Goal: Task Accomplishment & Management: Manage account settings

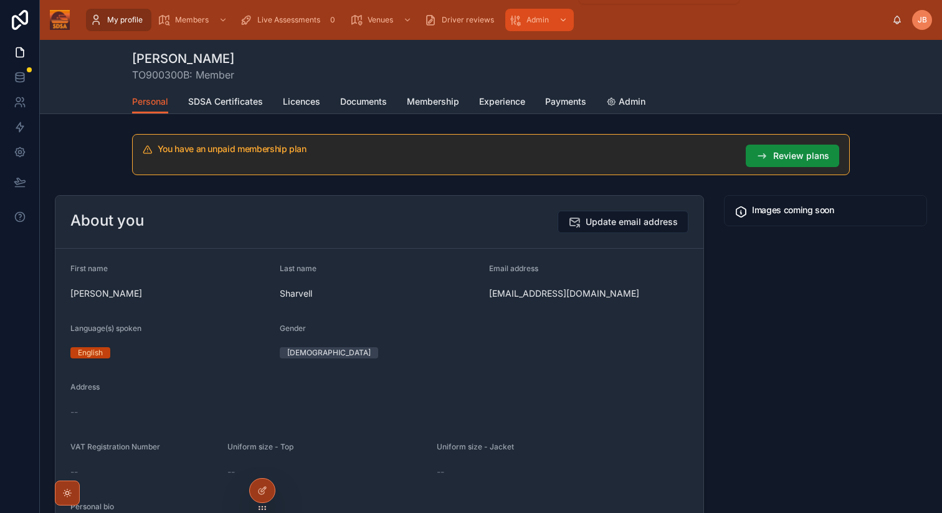
click at [547, 22] on span "Admin" at bounding box center [537, 20] width 22 height 10
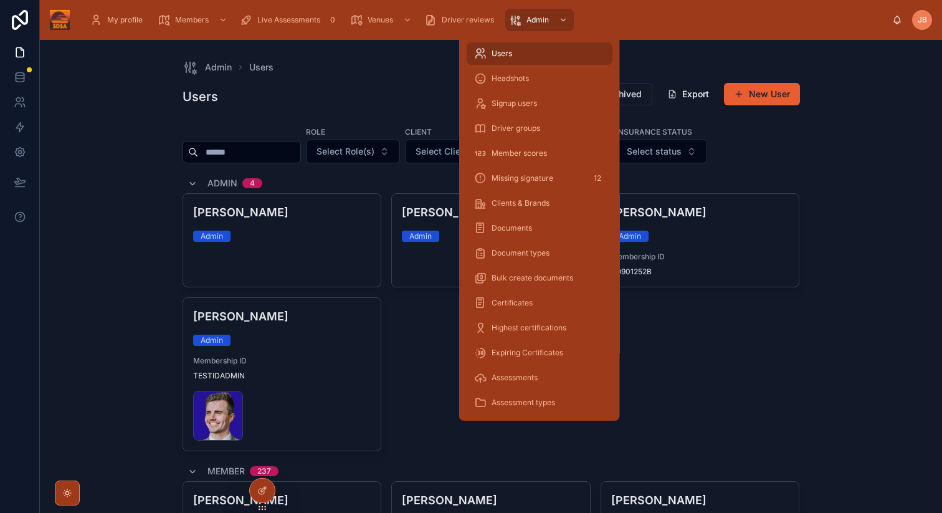
scroll to position [148, 0]
click at [519, 24] on icon "scrollable content" at bounding box center [515, 20] width 12 height 12
click at [550, 133] on div "Driver groups" at bounding box center [539, 128] width 131 height 20
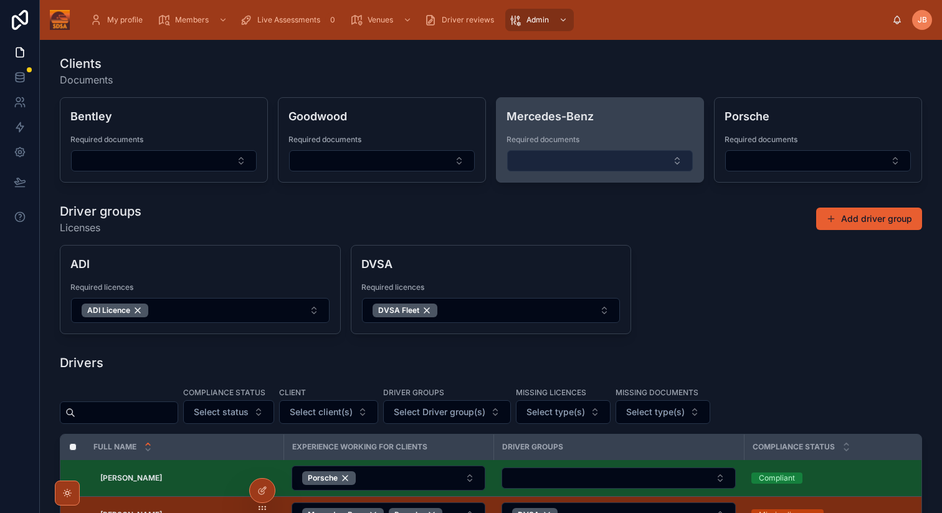
click at [615, 164] on button "Select Button" at bounding box center [600, 160] width 186 height 21
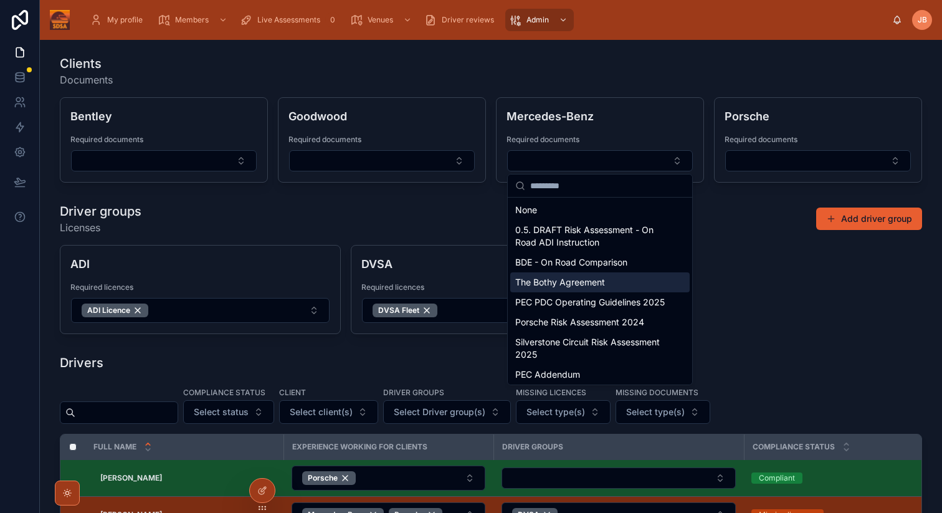
click at [721, 213] on div "Driver groups Licenses Add driver group" at bounding box center [491, 218] width 862 height 32
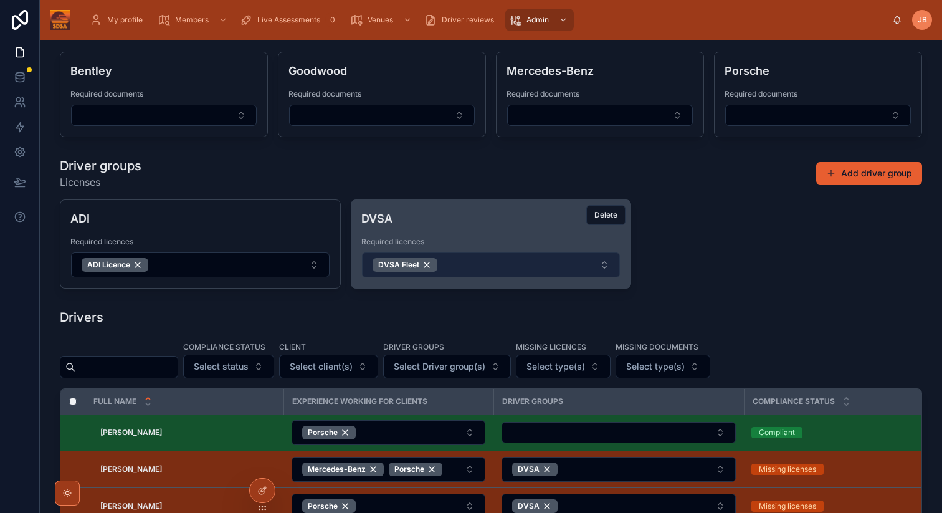
scroll to position [50, 0]
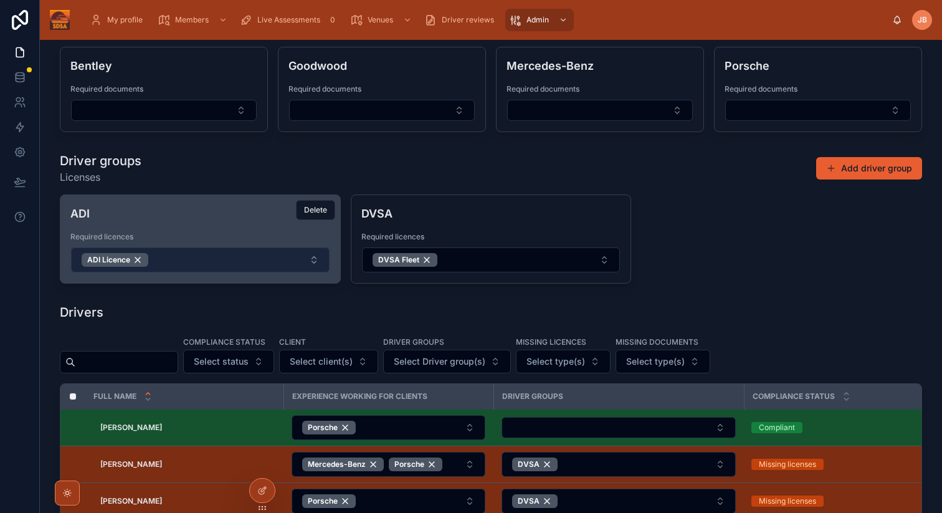
click at [301, 258] on button "ADI Licence" at bounding box center [200, 259] width 258 height 25
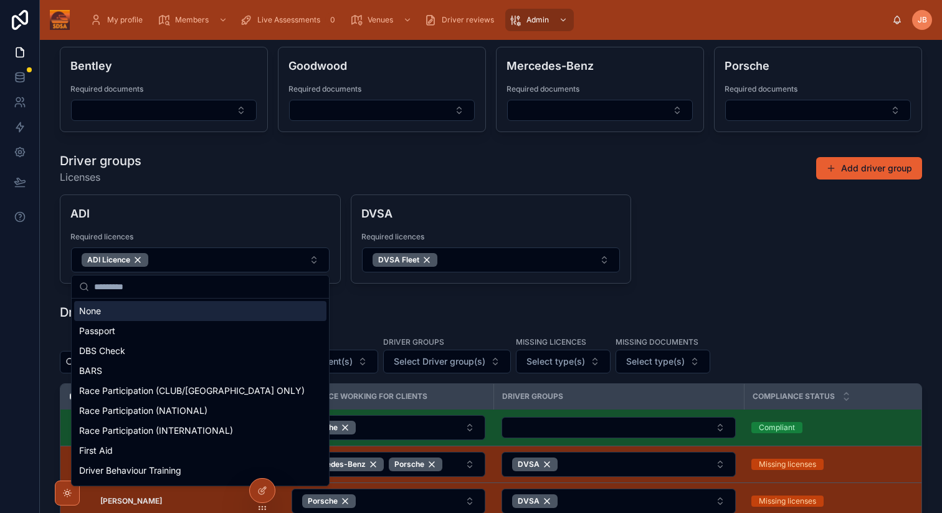
click at [319, 172] on div "Driver groups Licenses Add driver group" at bounding box center [491, 168] width 862 height 32
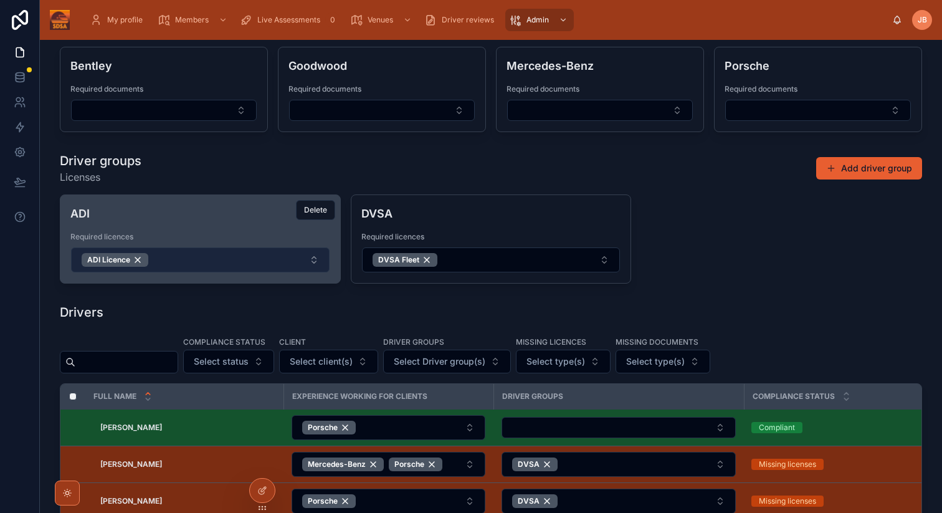
click at [294, 262] on button "ADI Licence" at bounding box center [200, 259] width 258 height 25
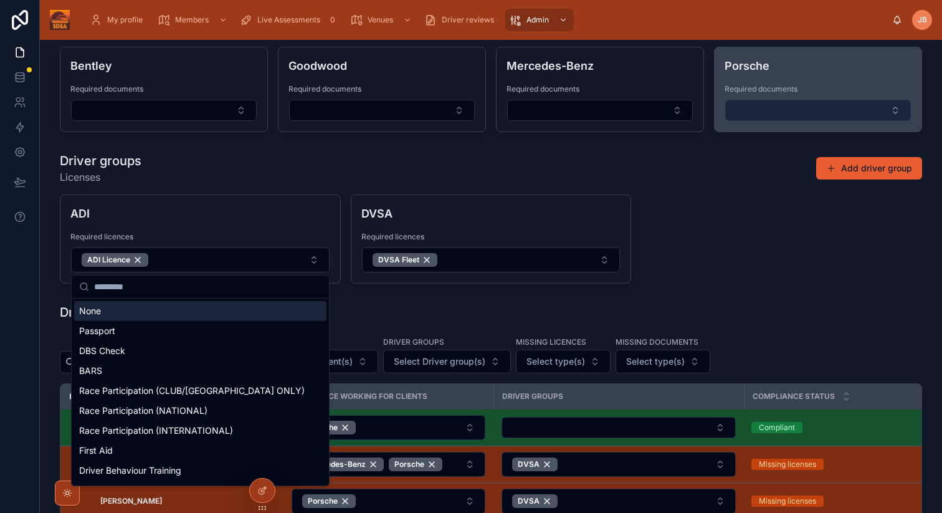
click at [772, 118] on button "Select Button" at bounding box center [818, 110] width 186 height 21
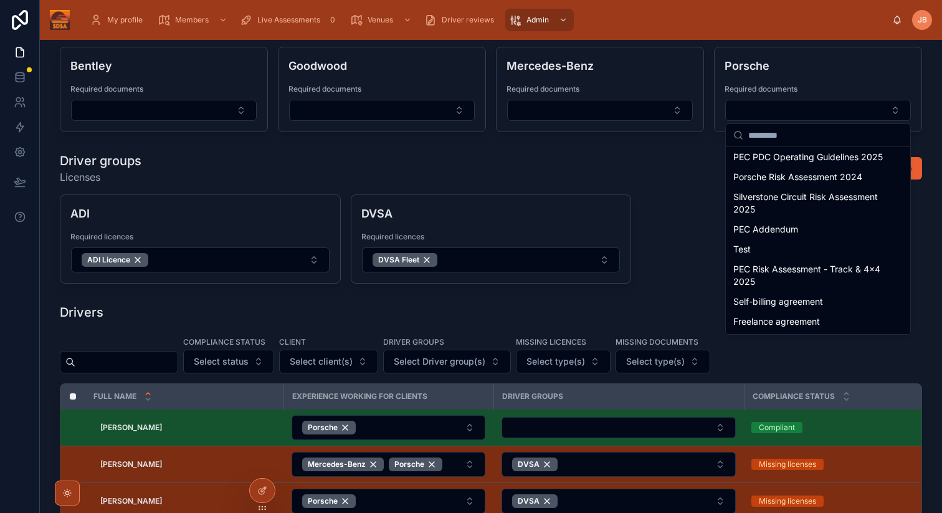
scroll to position [0, 0]
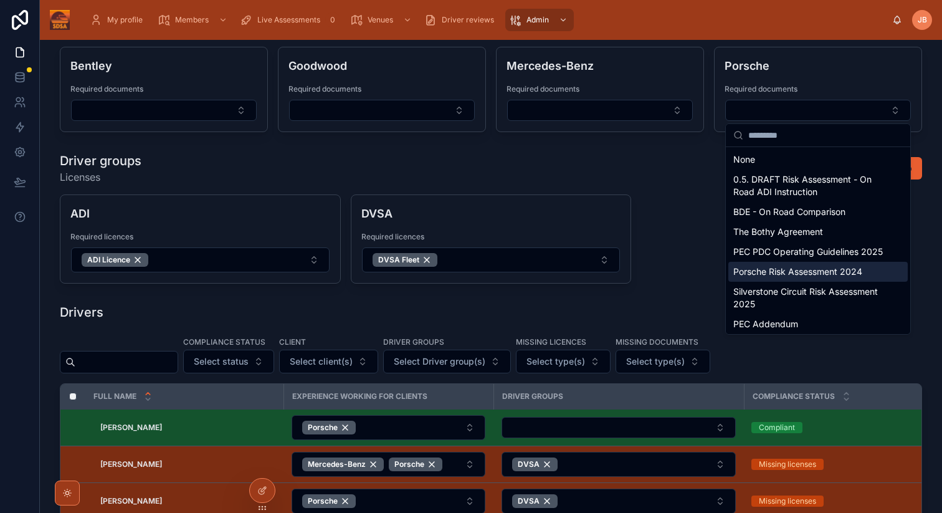
click at [784, 272] on span "Porsche Risk Assessment 2024" at bounding box center [797, 271] width 129 height 12
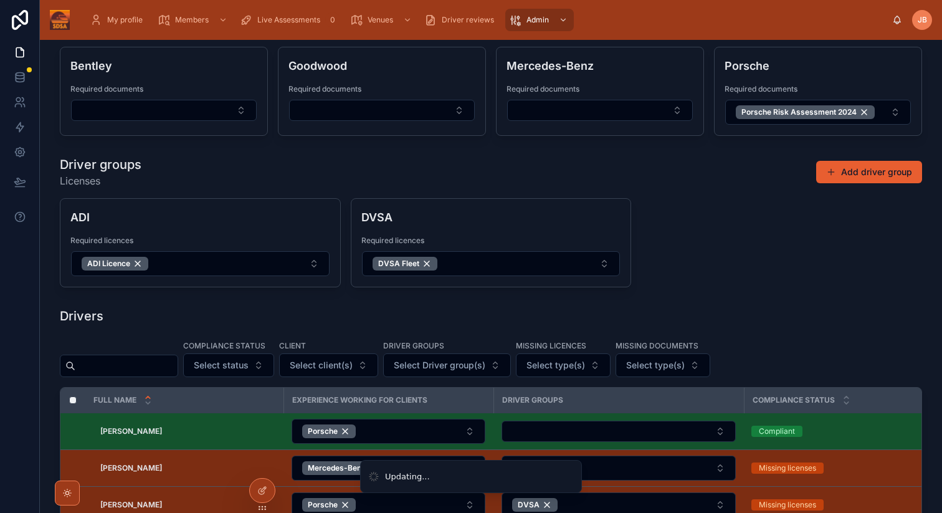
click at [744, 203] on div "ADI Required licences ADI Licence Delete DVSA Required licences DVSA Fleet Dele…" at bounding box center [491, 242] width 862 height 89
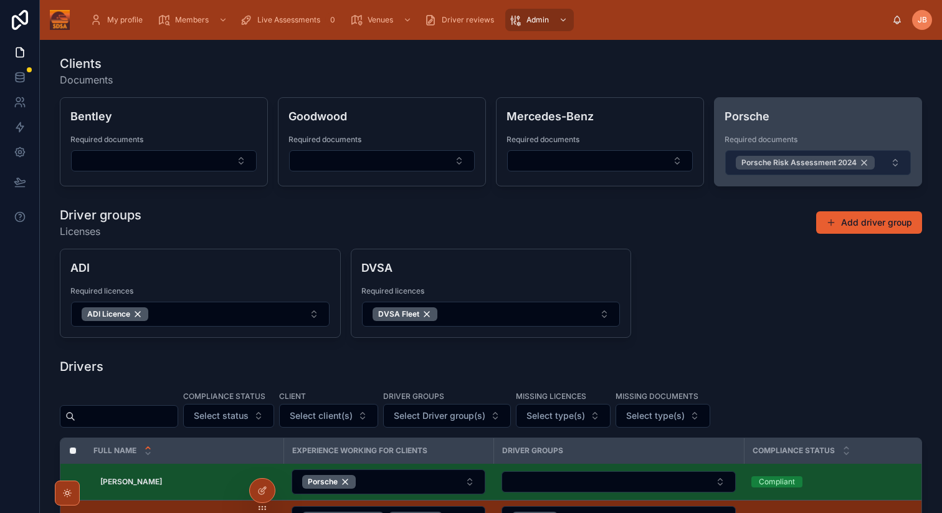
click at [864, 162] on div "Porsche Risk Assessment 2024" at bounding box center [805, 163] width 139 height 14
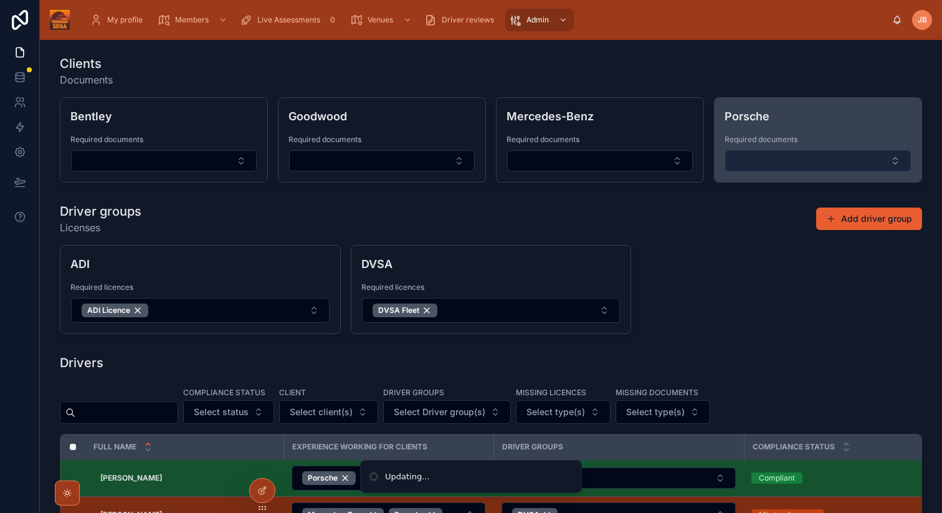
click at [887, 159] on button "Select Button" at bounding box center [818, 160] width 186 height 21
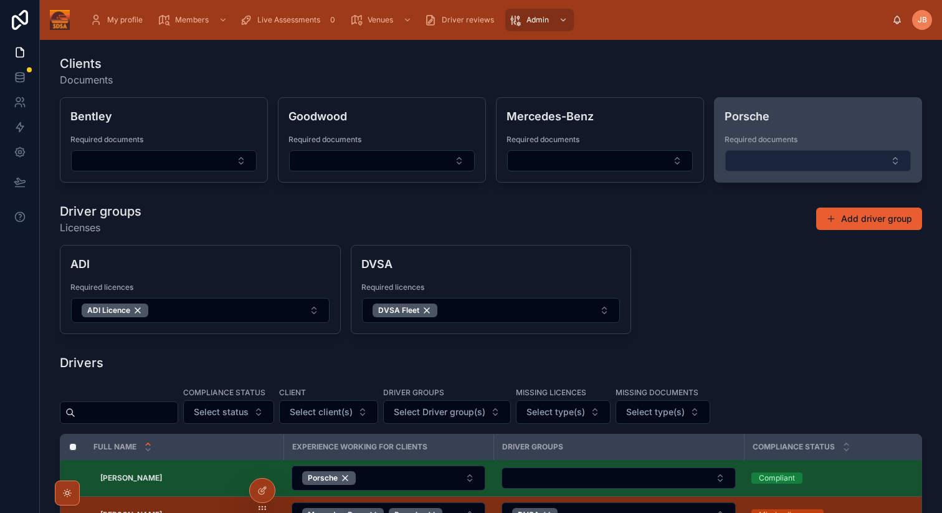
click at [855, 156] on button "Select Button" at bounding box center [818, 160] width 186 height 21
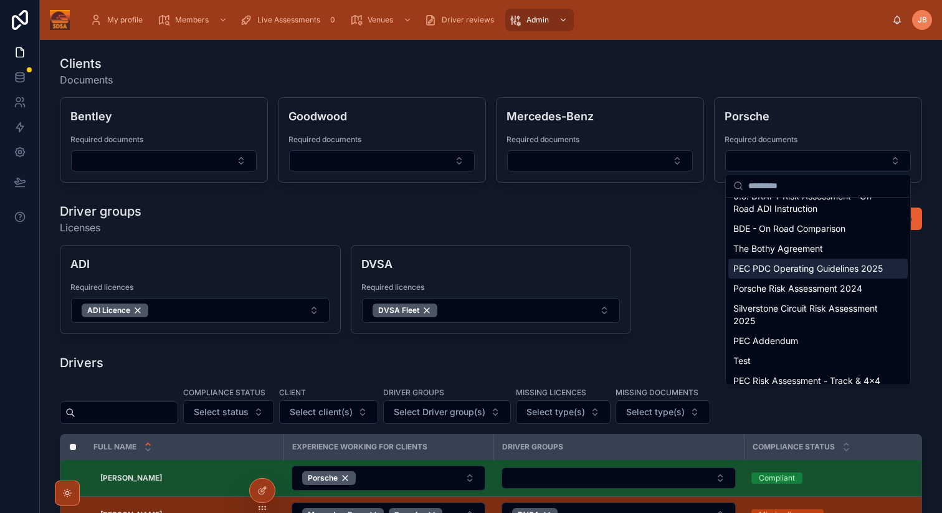
scroll to position [95, 0]
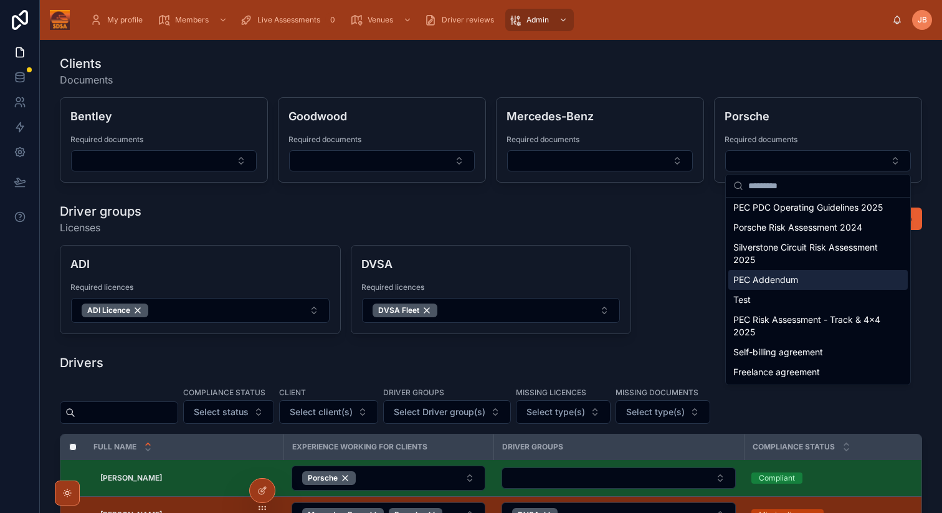
click at [676, 234] on div "Driver groups Licenses Add driver group" at bounding box center [491, 218] width 862 height 32
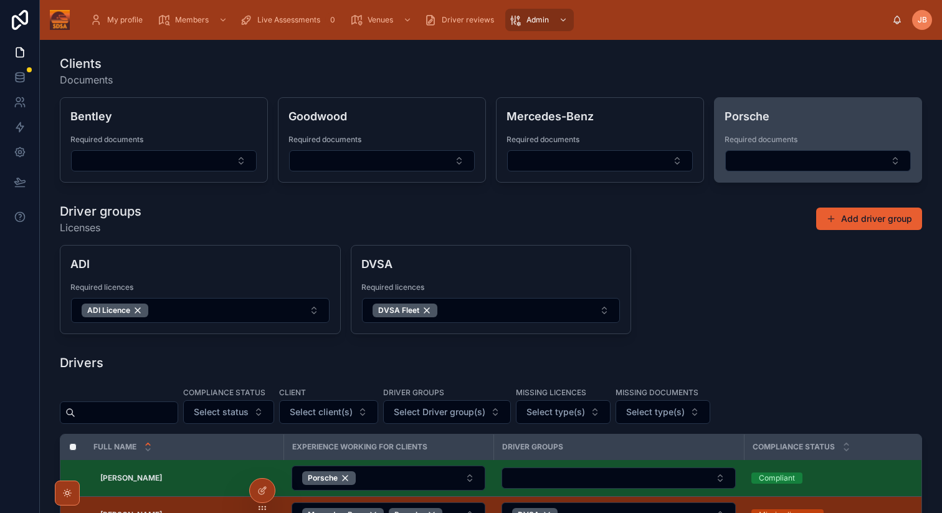
click at [785, 174] on div "Porsche Required documents" at bounding box center [817, 140] width 207 height 84
click at [785, 164] on button "Select Button" at bounding box center [818, 160] width 186 height 21
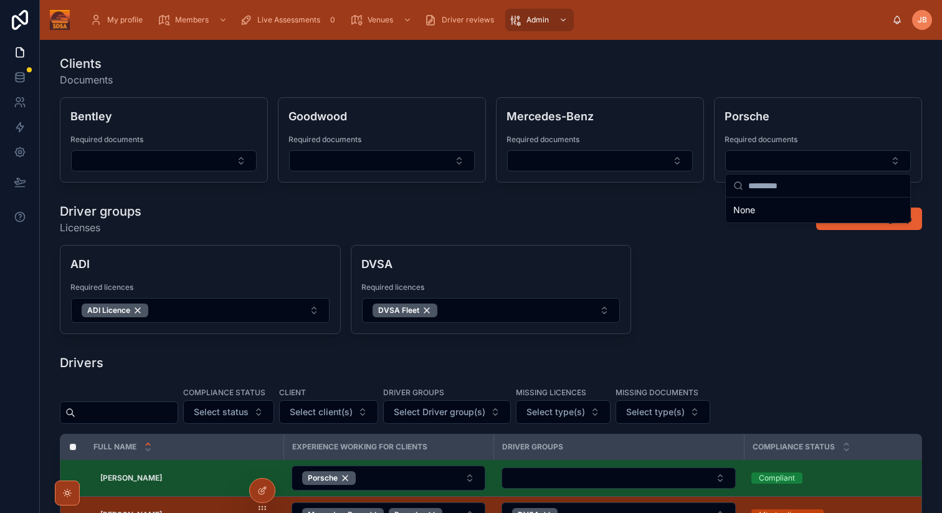
click at [685, 255] on div "ADI Required licences ADI Licence Delete DVSA Required licences DVSA Fleet Dele…" at bounding box center [491, 289] width 862 height 89
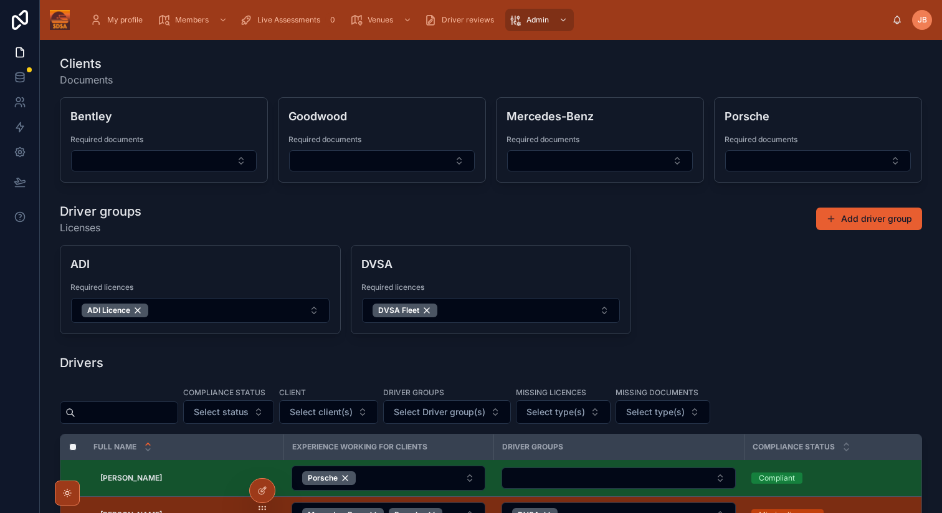
click at [705, 219] on div "Driver groups Licenses Add driver group" at bounding box center [491, 218] width 862 height 32
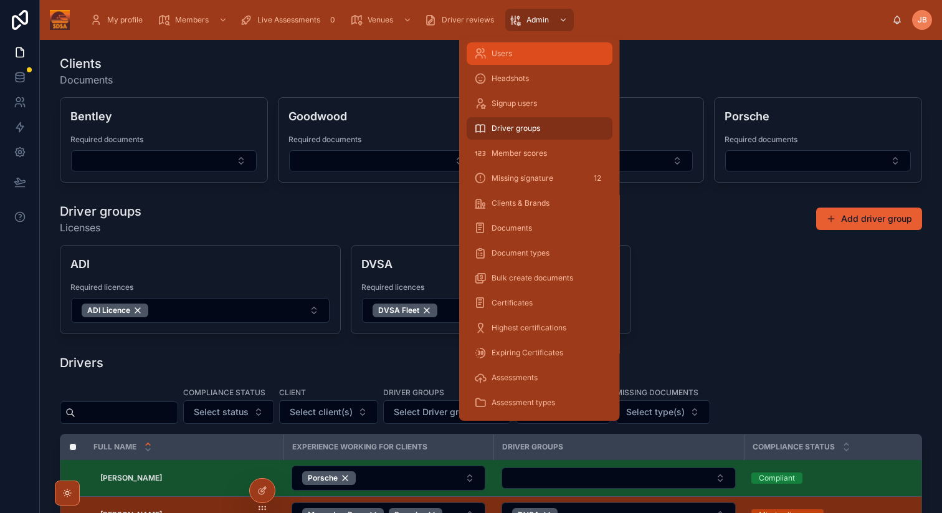
click at [507, 46] on div "Users" at bounding box center [539, 54] width 131 height 20
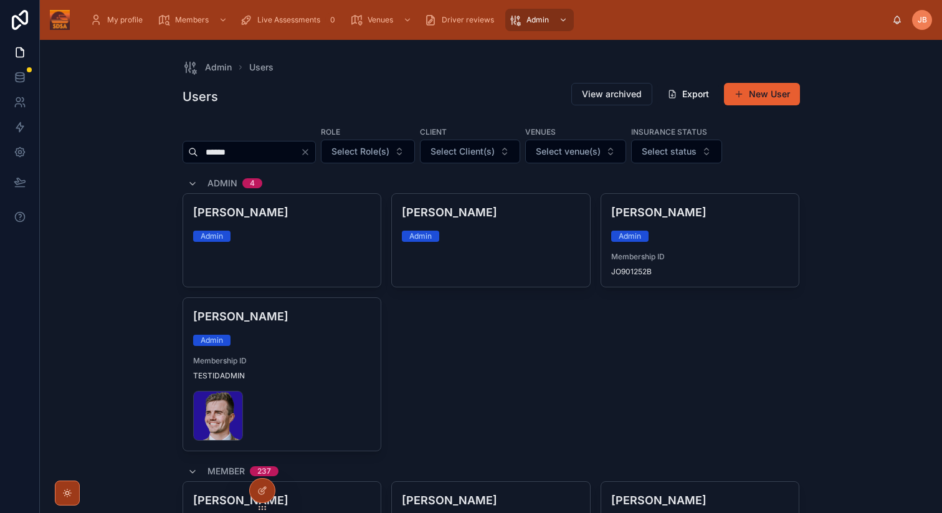
type input "******"
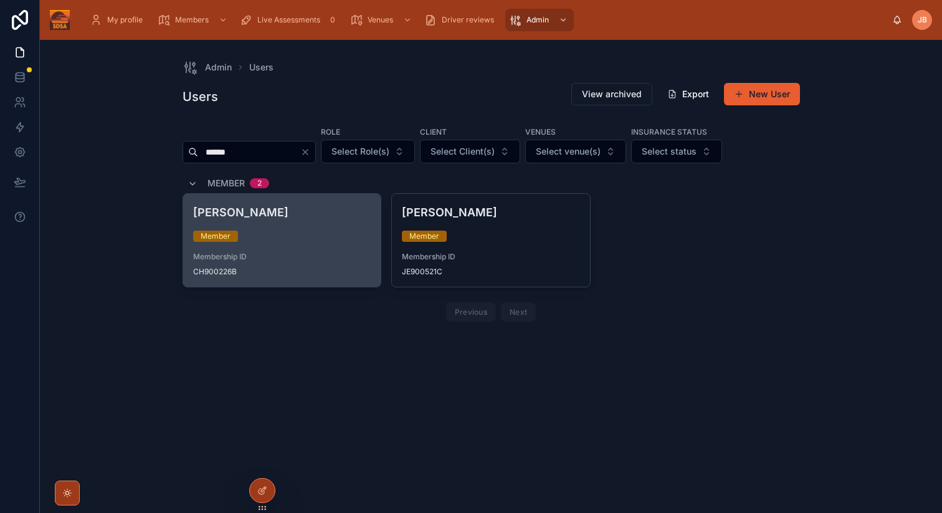
click at [290, 242] on div "Chrissy Palmer Member Membership ID CH900226B" at bounding box center [282, 240] width 198 height 93
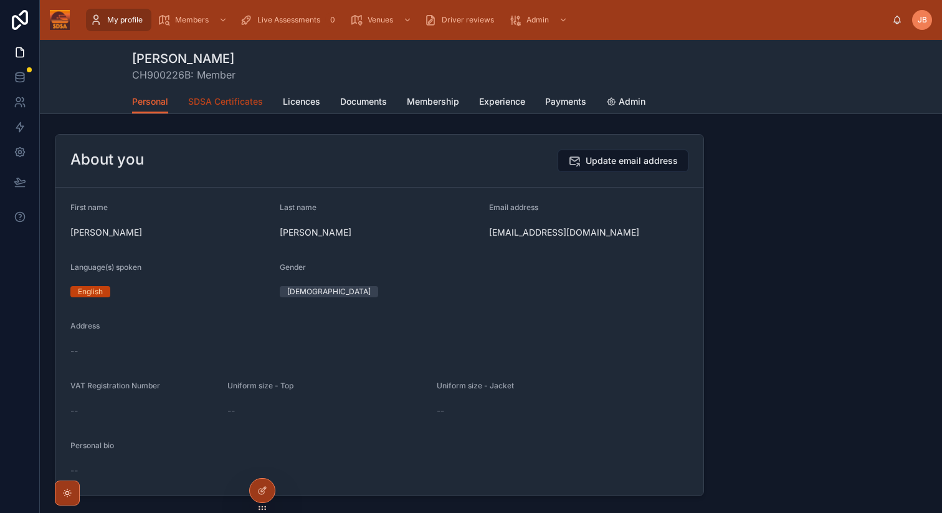
click at [224, 103] on span "SDSA Certificates" at bounding box center [225, 101] width 75 height 12
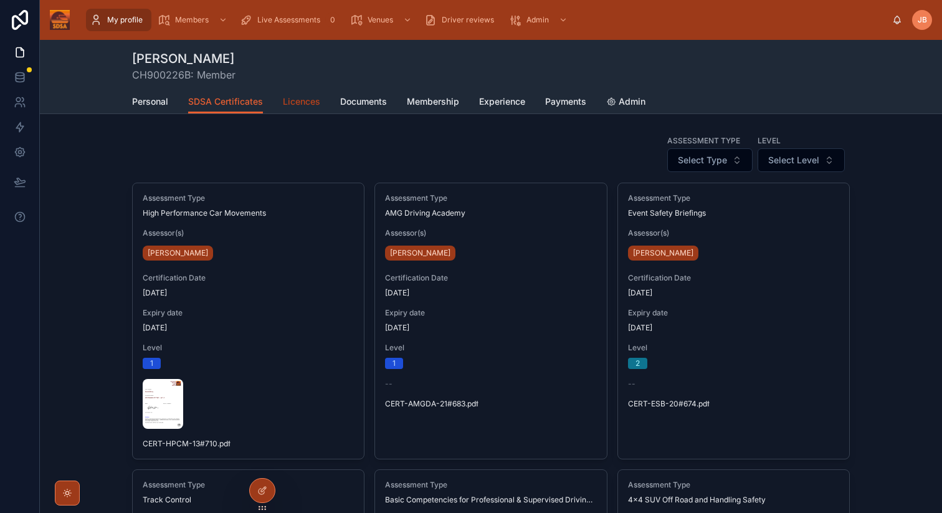
click at [301, 102] on span "Licences" at bounding box center [301, 101] width 37 height 12
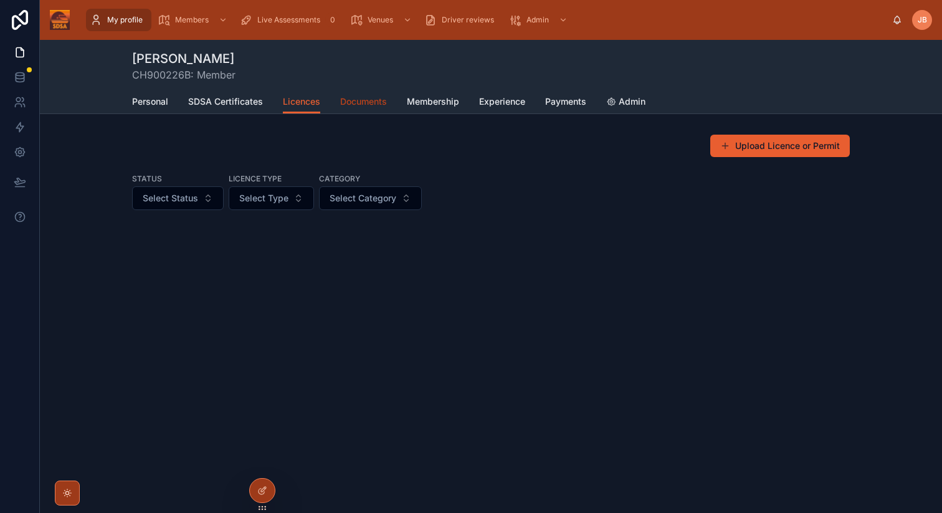
click at [363, 105] on span "Documents" at bounding box center [363, 101] width 47 height 12
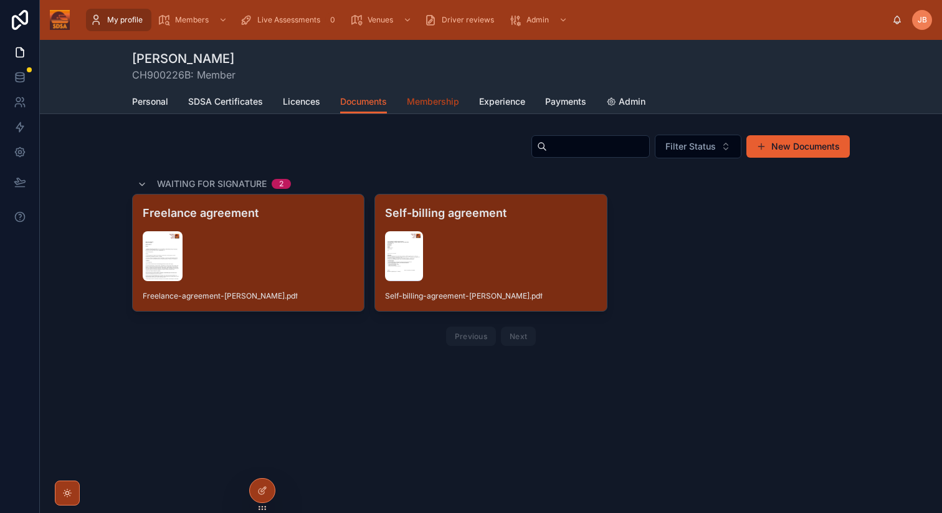
click at [434, 102] on span "Membership" at bounding box center [433, 101] width 52 height 12
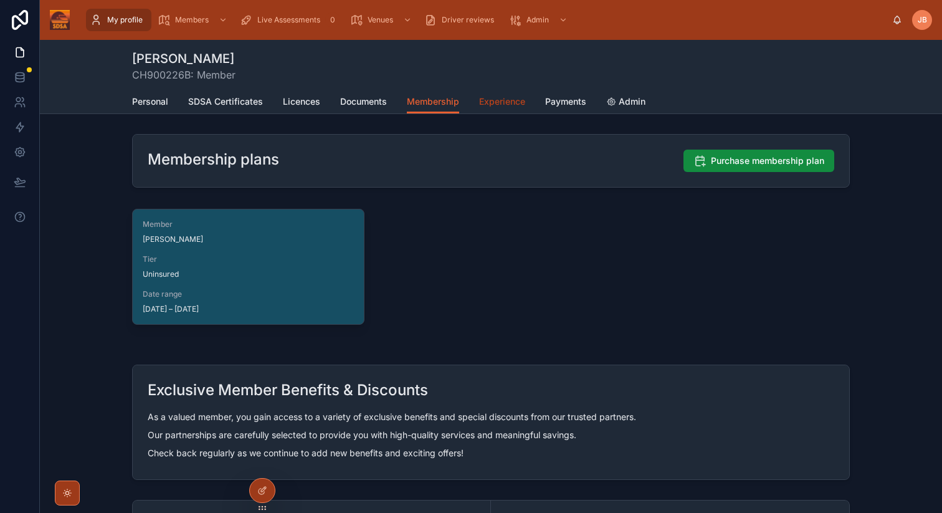
click at [495, 103] on span "Experience" at bounding box center [502, 101] width 46 height 12
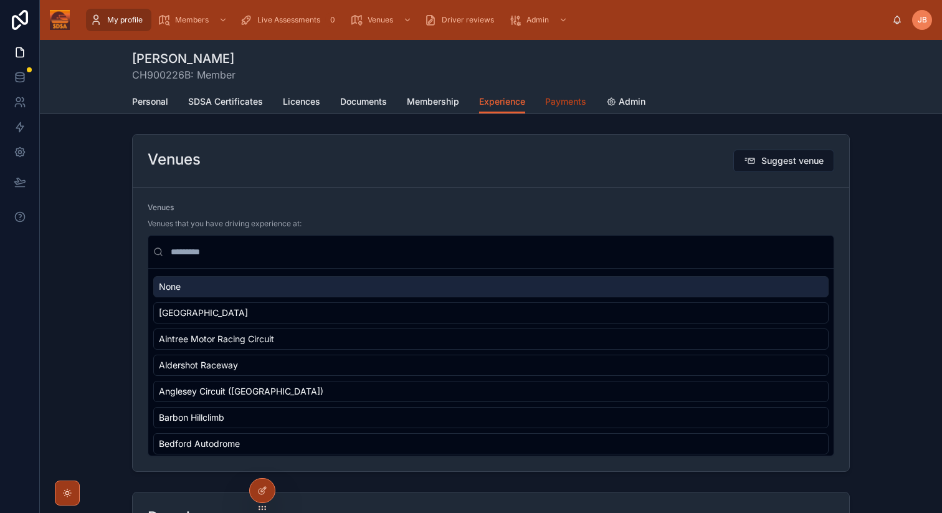
click at [560, 103] on span "Payments" at bounding box center [565, 101] width 41 height 12
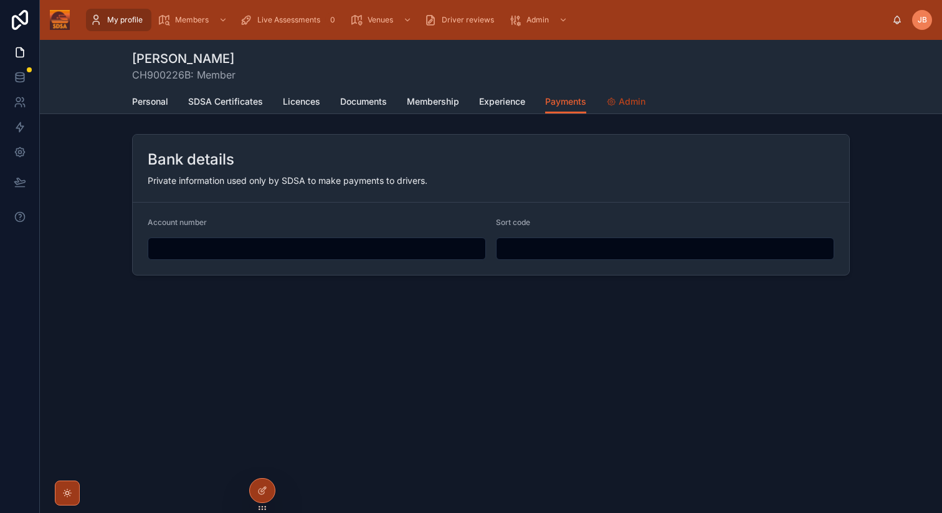
click at [632, 102] on span "Admin" at bounding box center [631, 101] width 27 height 12
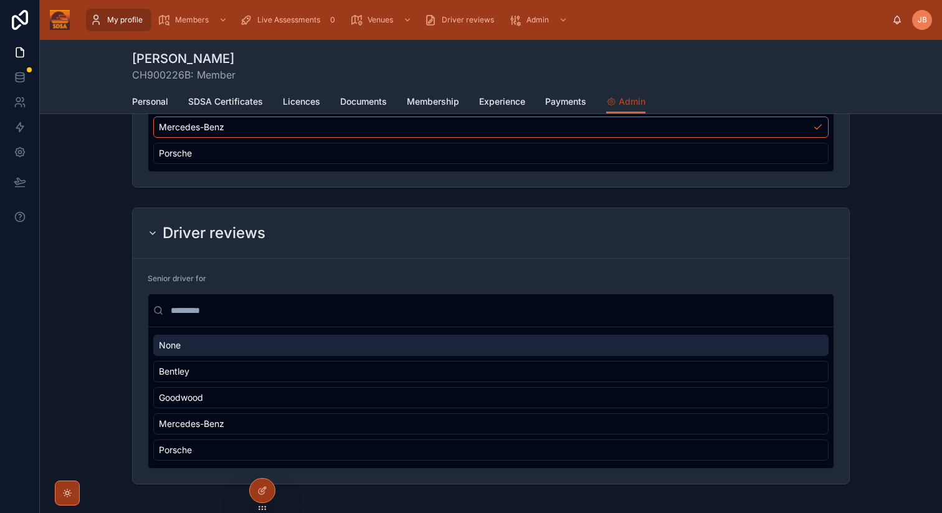
scroll to position [298, 0]
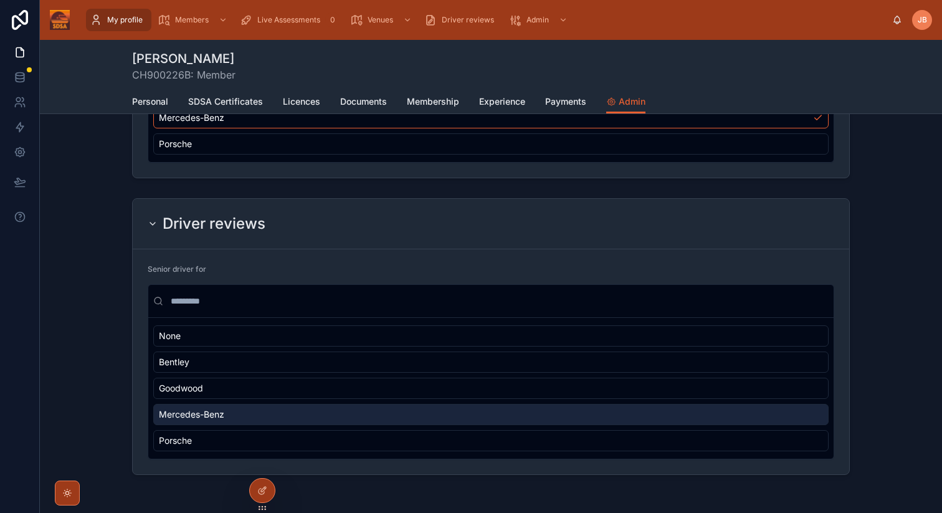
click at [199, 415] on span "Mercedes-Benz" at bounding box center [191, 414] width 65 height 12
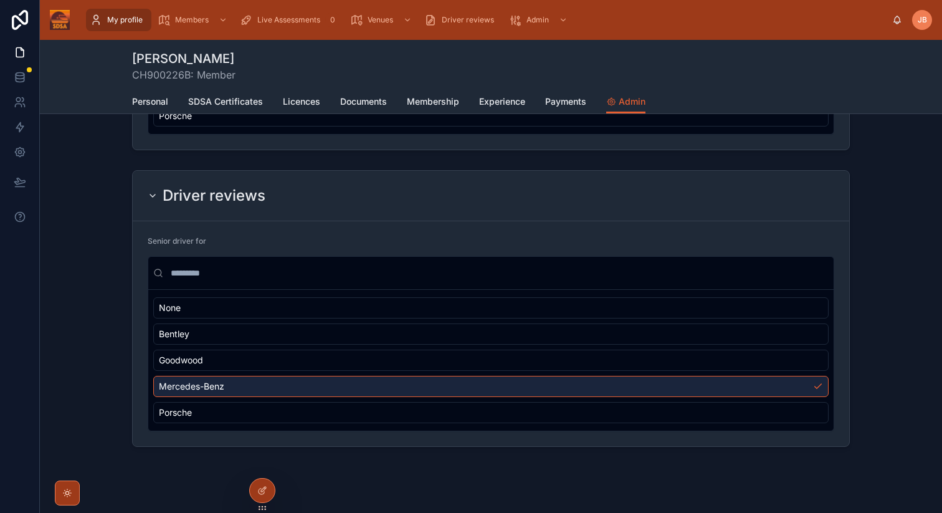
scroll to position [345, 0]
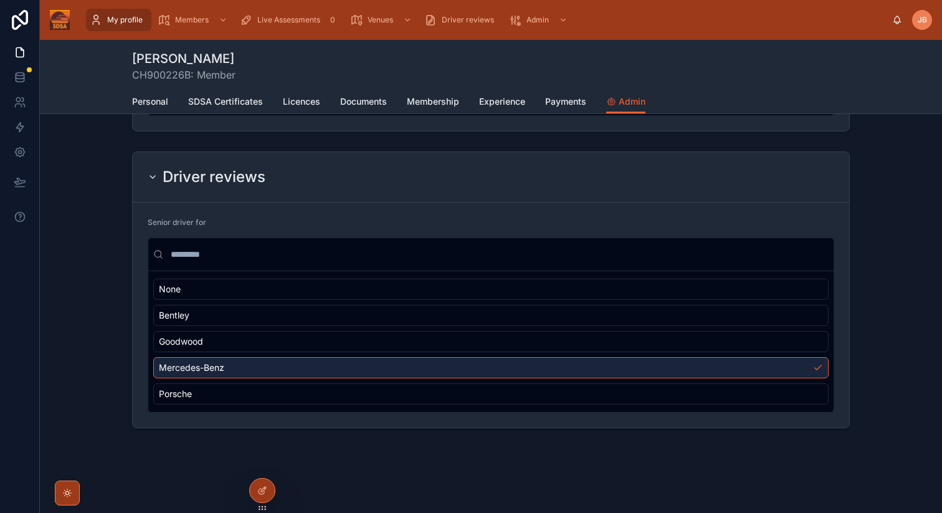
click at [185, 372] on span "Mercedes-Benz" at bounding box center [191, 367] width 65 height 12
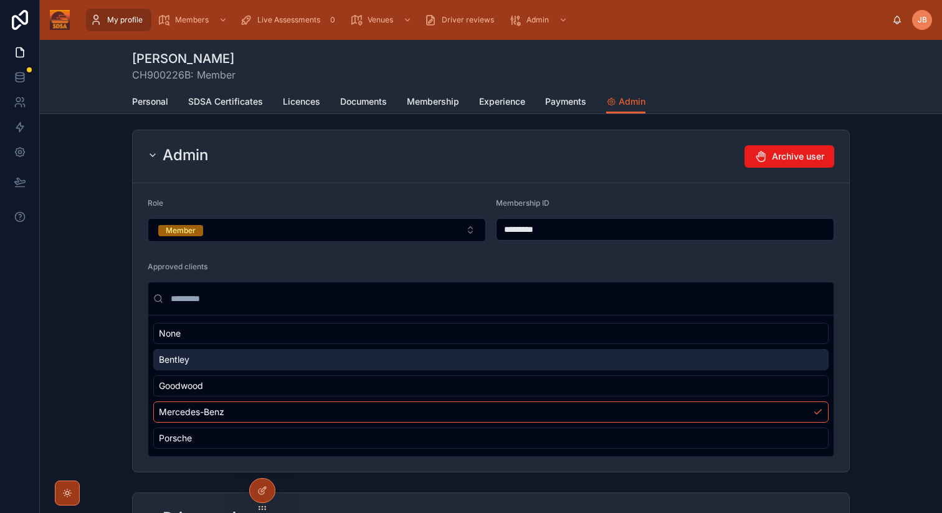
scroll to position [0, 0]
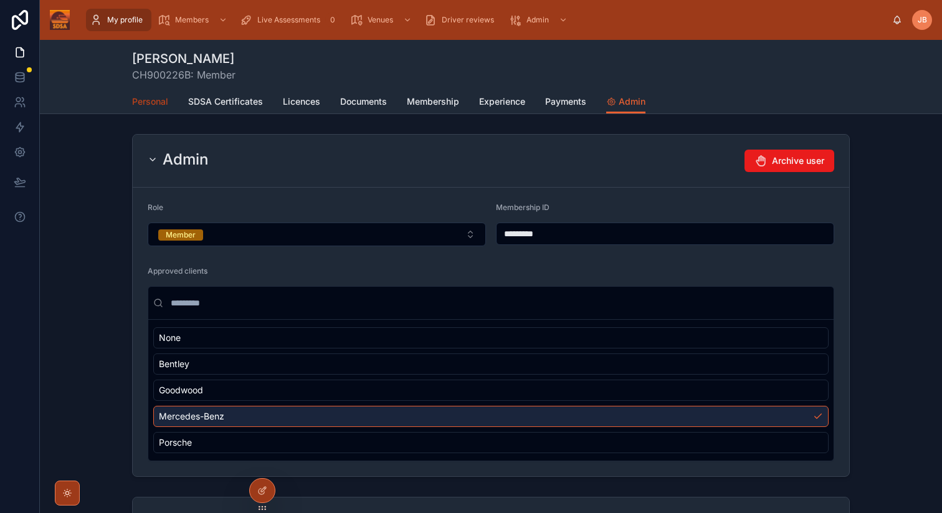
click at [158, 102] on span "Personal" at bounding box center [150, 101] width 36 height 12
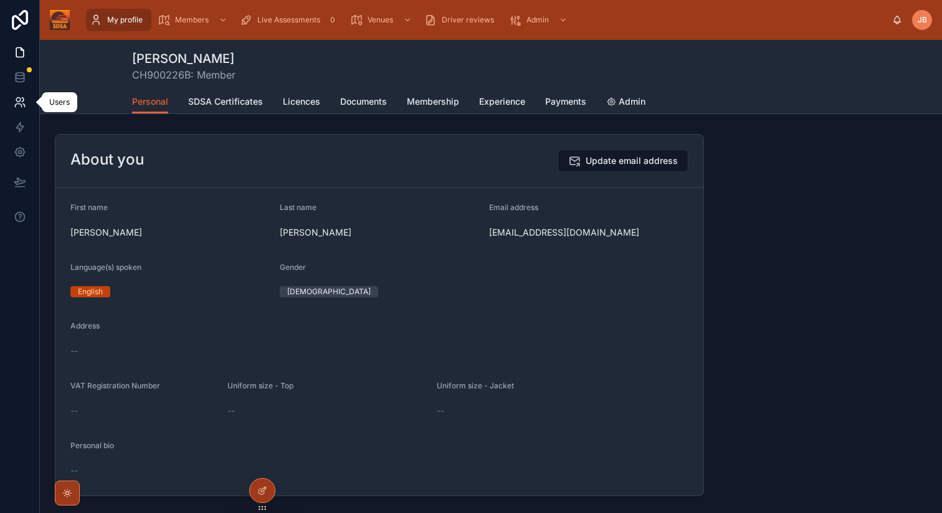
click at [20, 98] on icon at bounding box center [18, 100] width 4 height 4
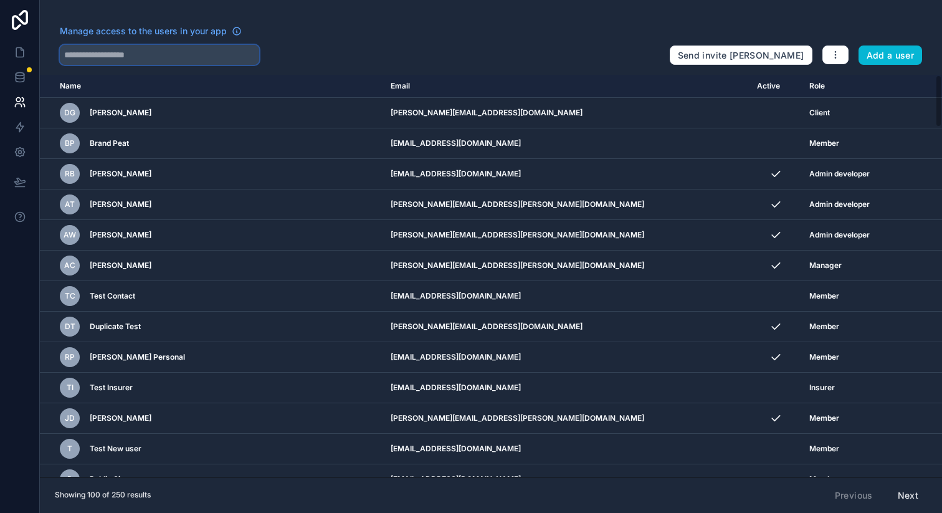
click at [143, 59] on input "text" at bounding box center [159, 55] width 199 height 20
type input "******"
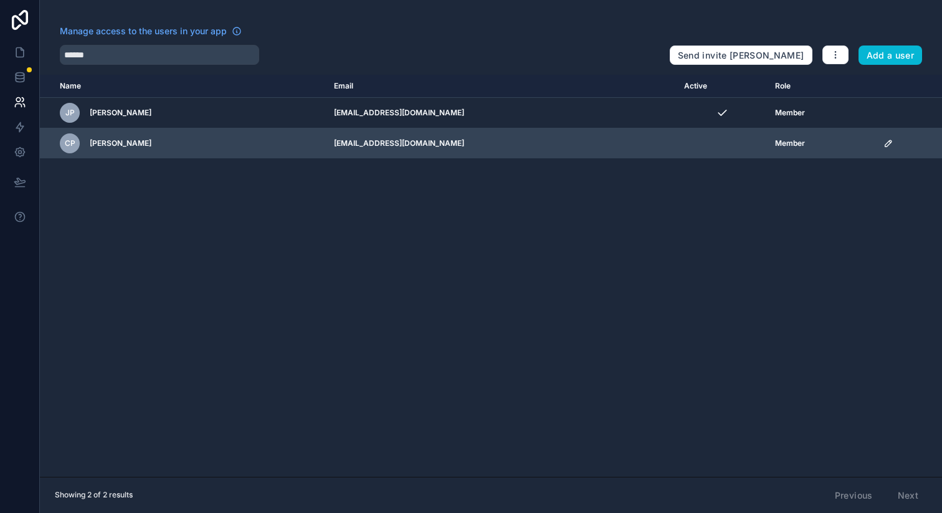
click at [885, 143] on icon "scrollable content" at bounding box center [888, 143] width 10 height 10
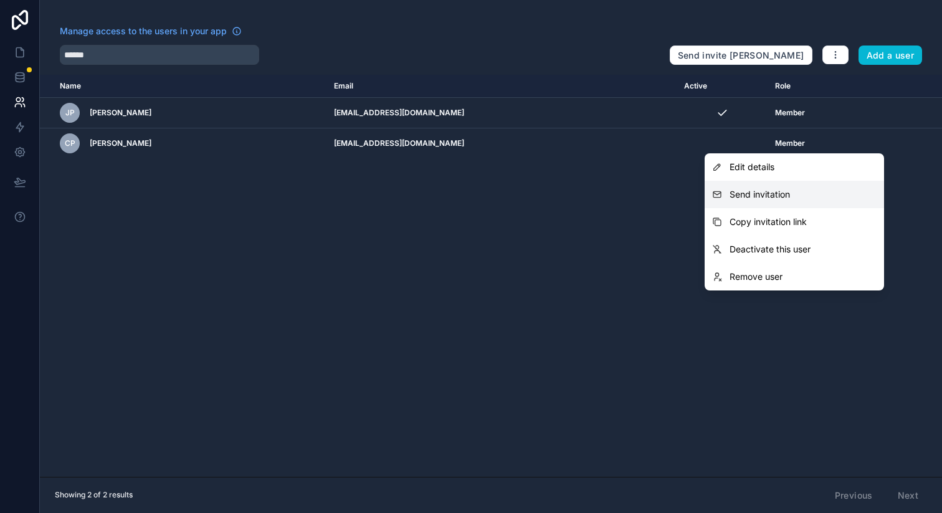
click at [759, 197] on span "Send invitation" at bounding box center [759, 194] width 60 height 12
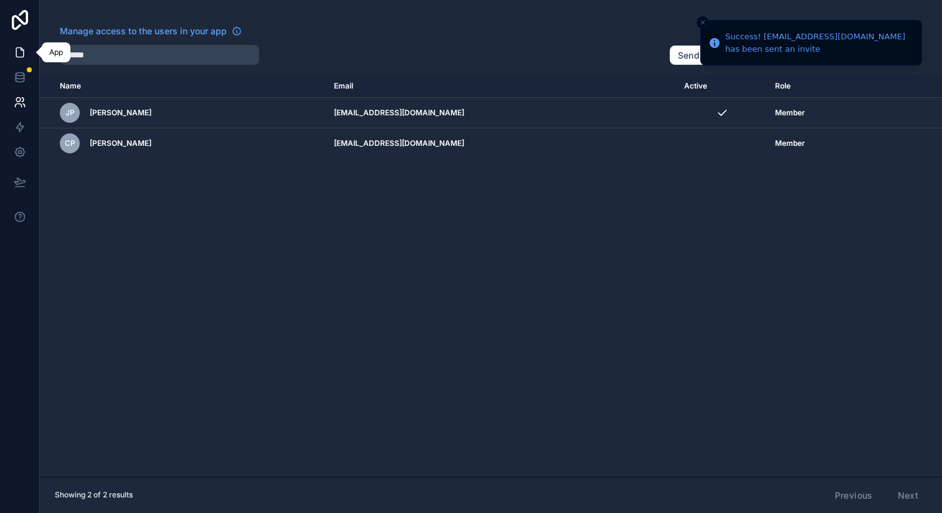
click at [16, 54] on icon at bounding box center [20, 52] width 12 height 12
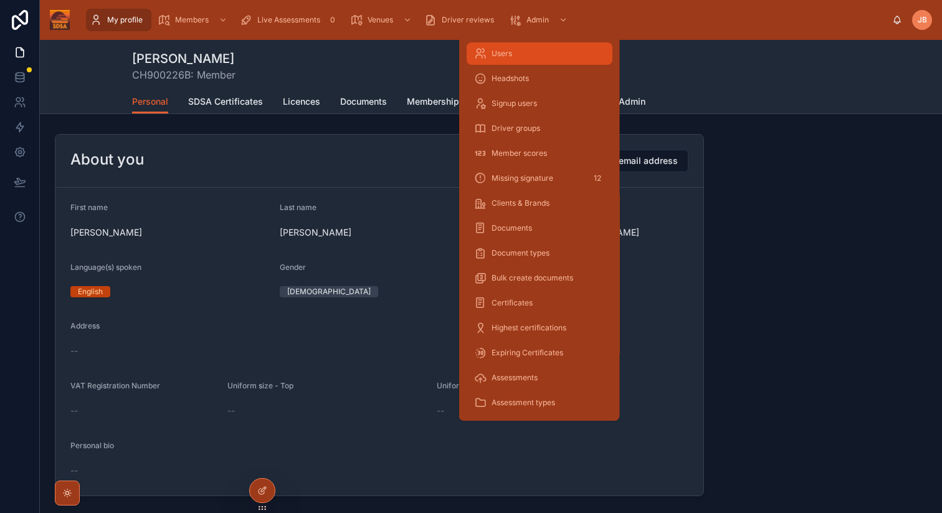
click at [506, 47] on div "Users" at bounding box center [539, 54] width 131 height 20
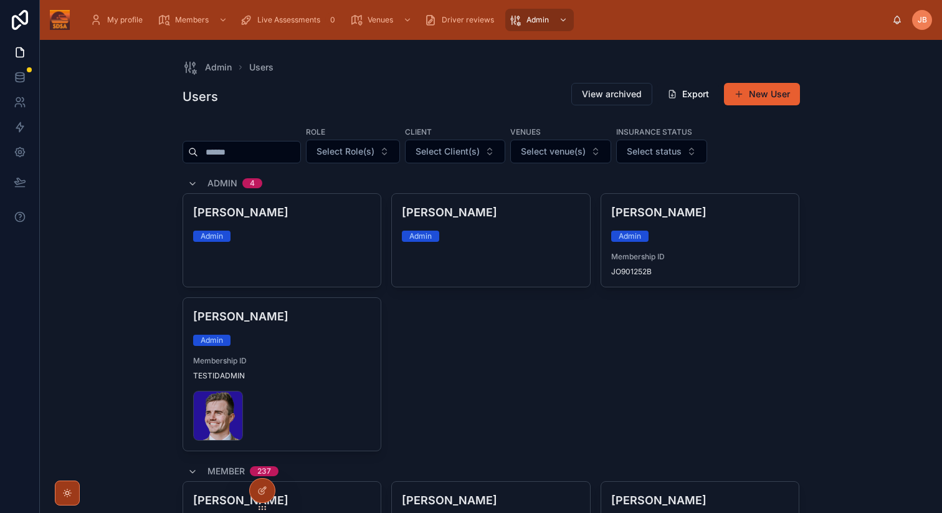
click at [218, 145] on input "text" at bounding box center [249, 151] width 102 height 17
type input "*****"
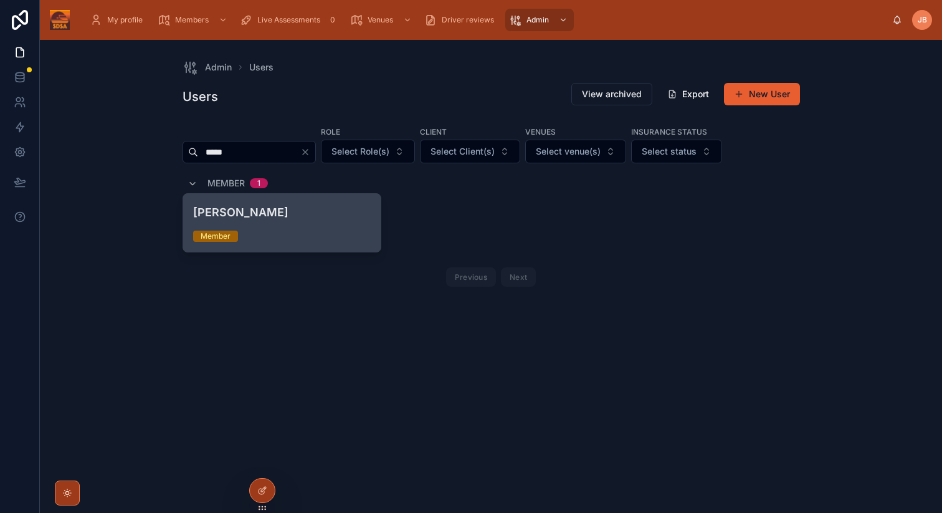
click at [294, 230] on div "Jamie Gerathy Member" at bounding box center [282, 223] width 198 height 58
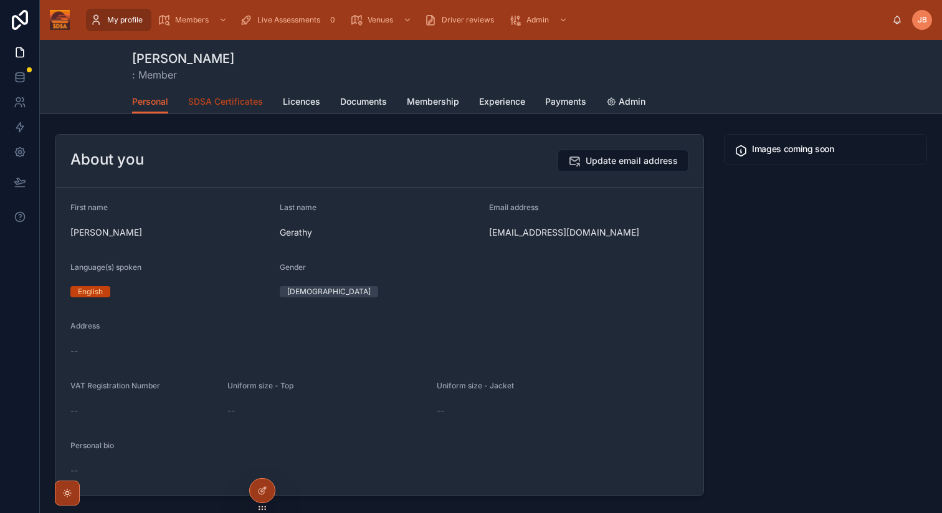
click at [255, 105] on span "SDSA Certificates" at bounding box center [225, 101] width 75 height 12
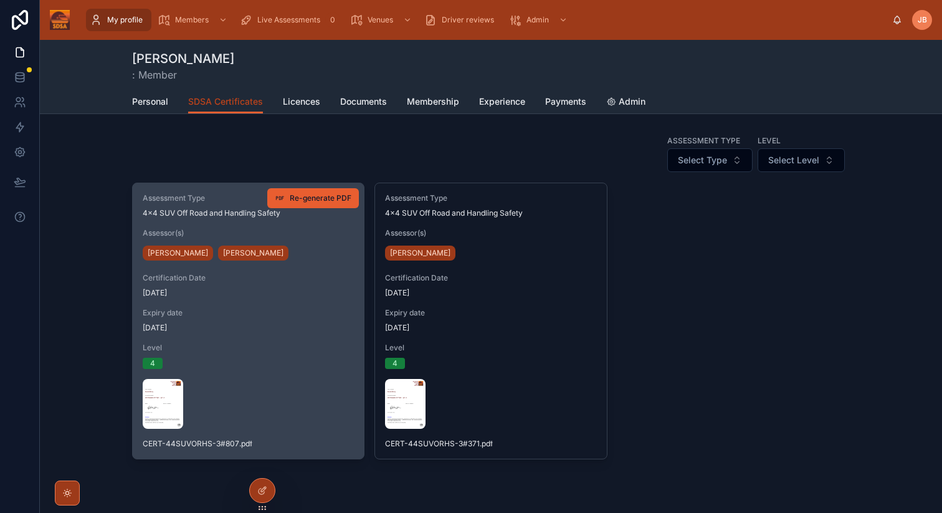
scroll to position [31, 0]
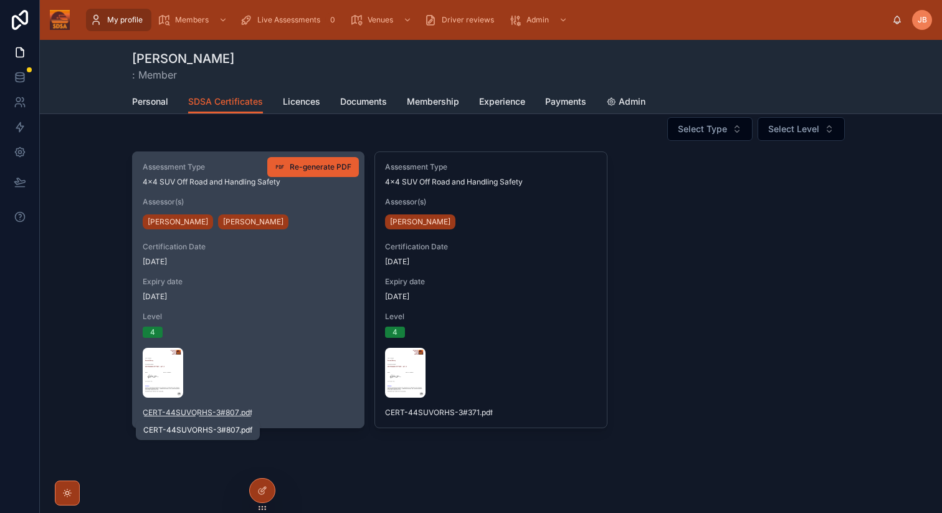
click at [209, 413] on span "CERT-44SUVORHS-3#807" at bounding box center [191, 412] width 97 height 10
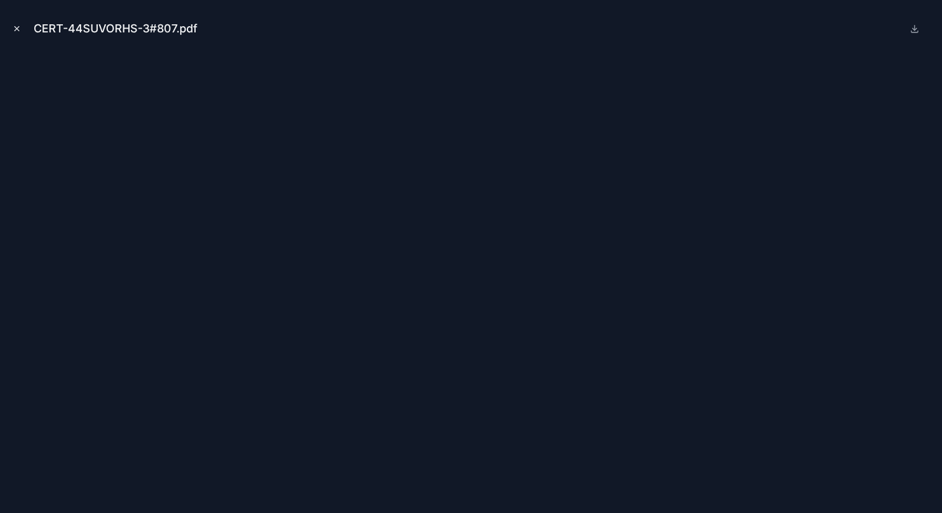
click at [17, 28] on icon "Close modal" at bounding box center [17, 29] width 4 height 4
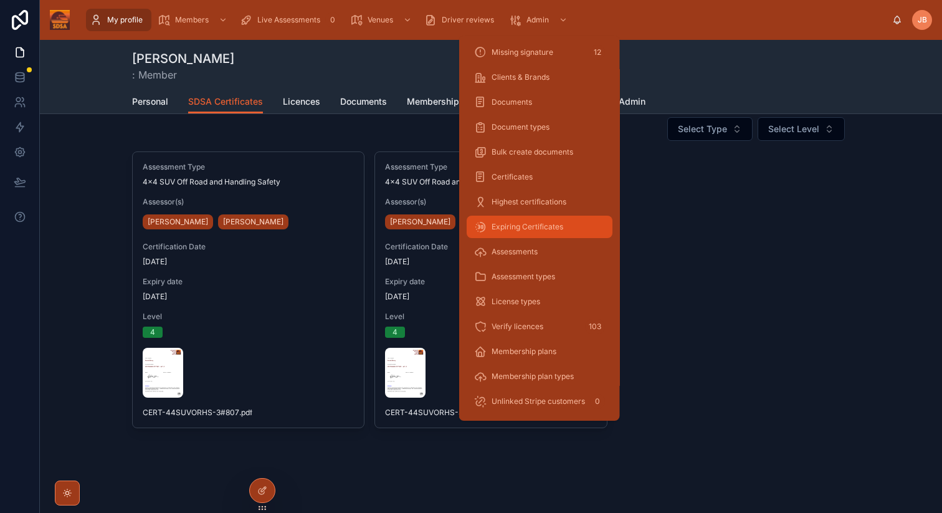
scroll to position [148, 0]
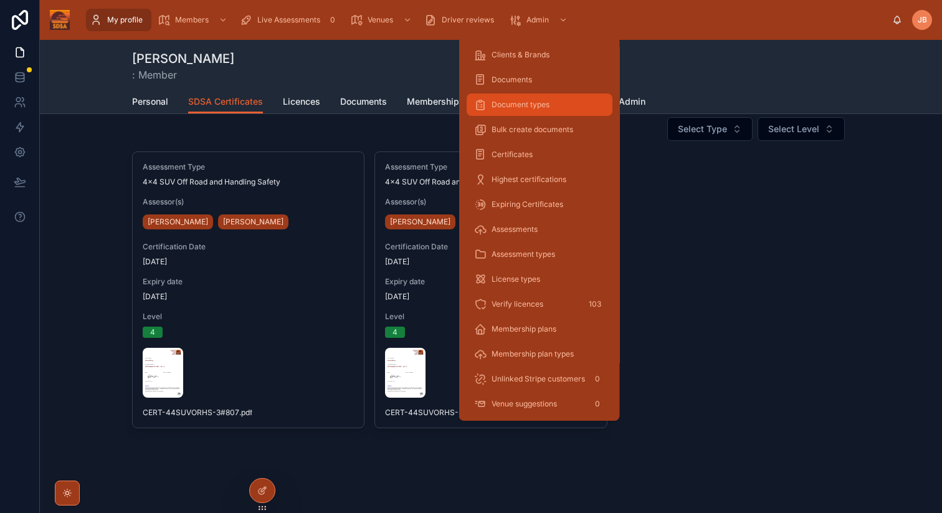
click at [515, 110] on div "Document types" at bounding box center [539, 105] width 131 height 20
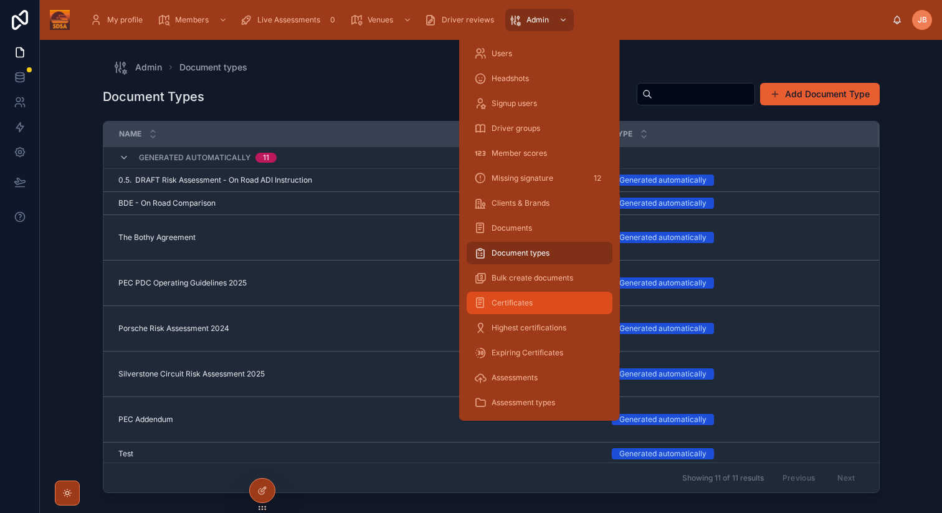
click at [519, 305] on span "Certificates" at bounding box center [511, 303] width 41 height 10
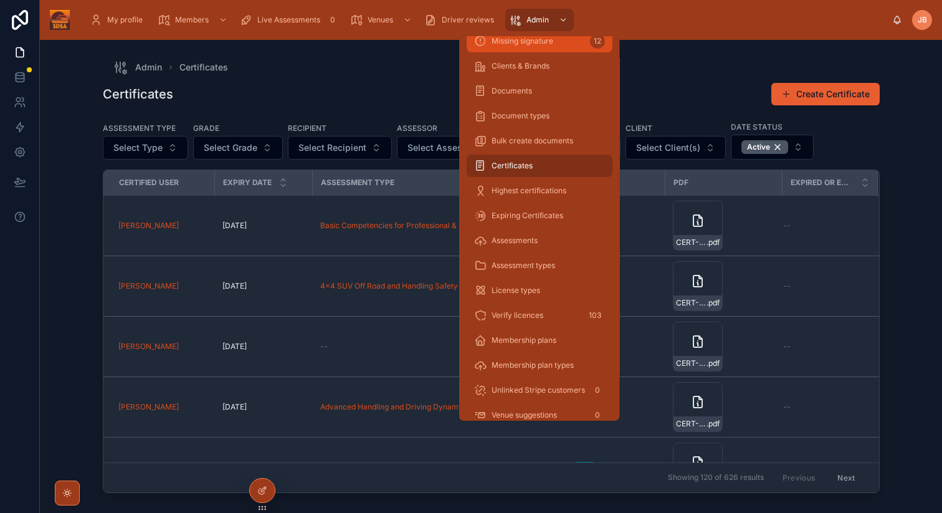
scroll to position [148, 0]
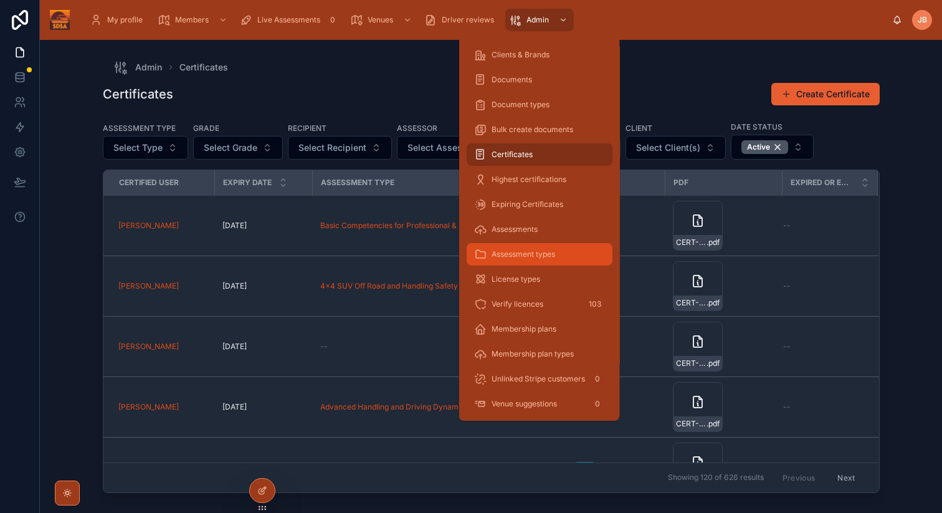
click at [518, 248] on div "Assessment types" at bounding box center [539, 254] width 131 height 20
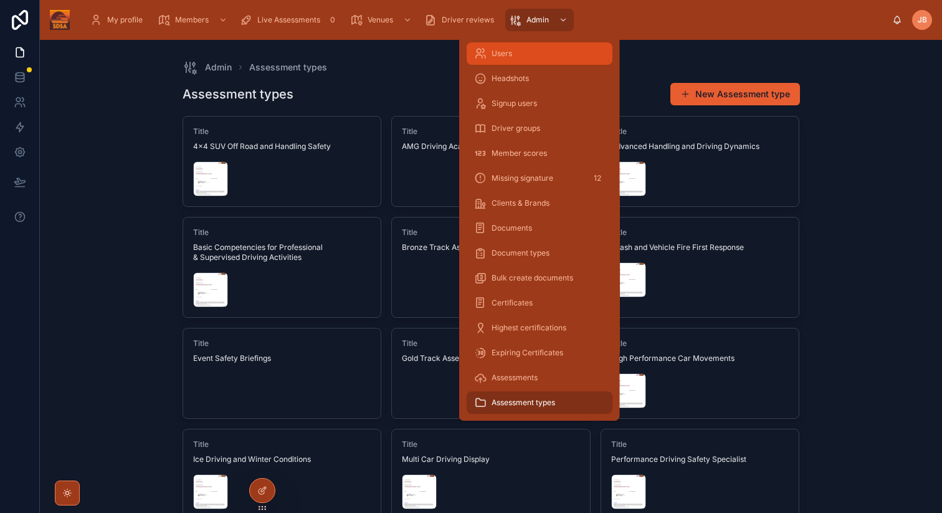
click at [487, 58] on div "Users" at bounding box center [539, 54] width 131 height 20
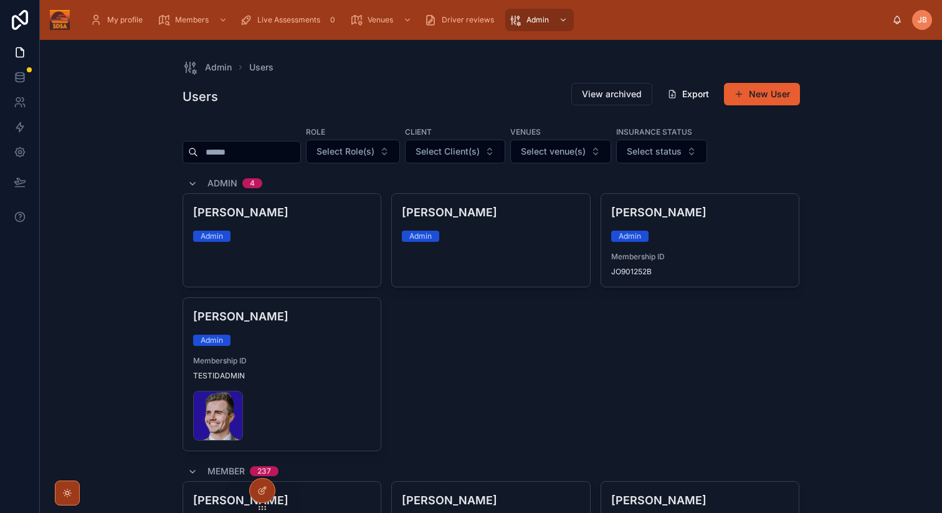
click at [224, 146] on input "text" at bounding box center [249, 151] width 102 height 17
type input "*****"
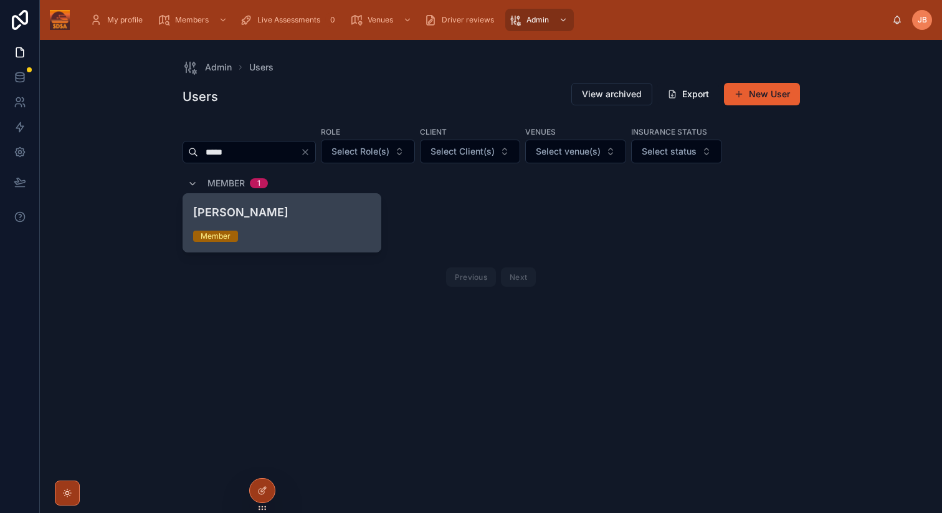
click at [260, 225] on div "Jamie Gerathy Member" at bounding box center [282, 223] width 198 height 58
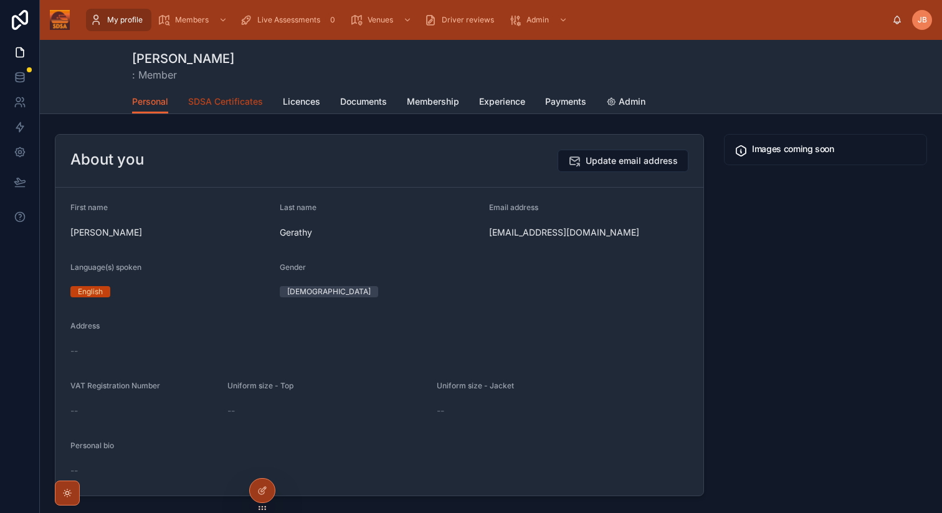
click at [211, 103] on span "SDSA Certificates" at bounding box center [225, 101] width 75 height 12
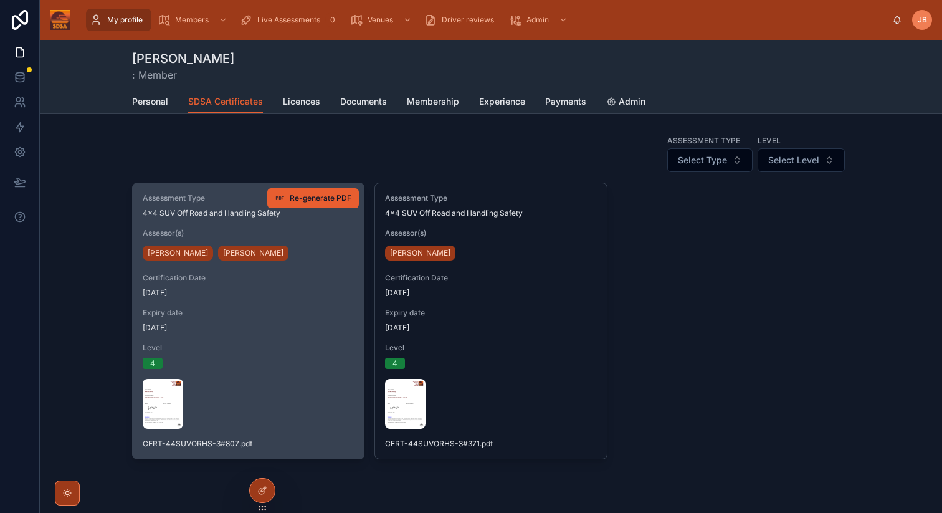
click at [157, 392] on img at bounding box center [163, 404] width 40 height 50
click at [174, 397] on img at bounding box center [163, 404] width 40 height 50
click at [169, 397] on img at bounding box center [163, 404] width 40 height 50
